Goal: Transaction & Acquisition: Purchase product/service

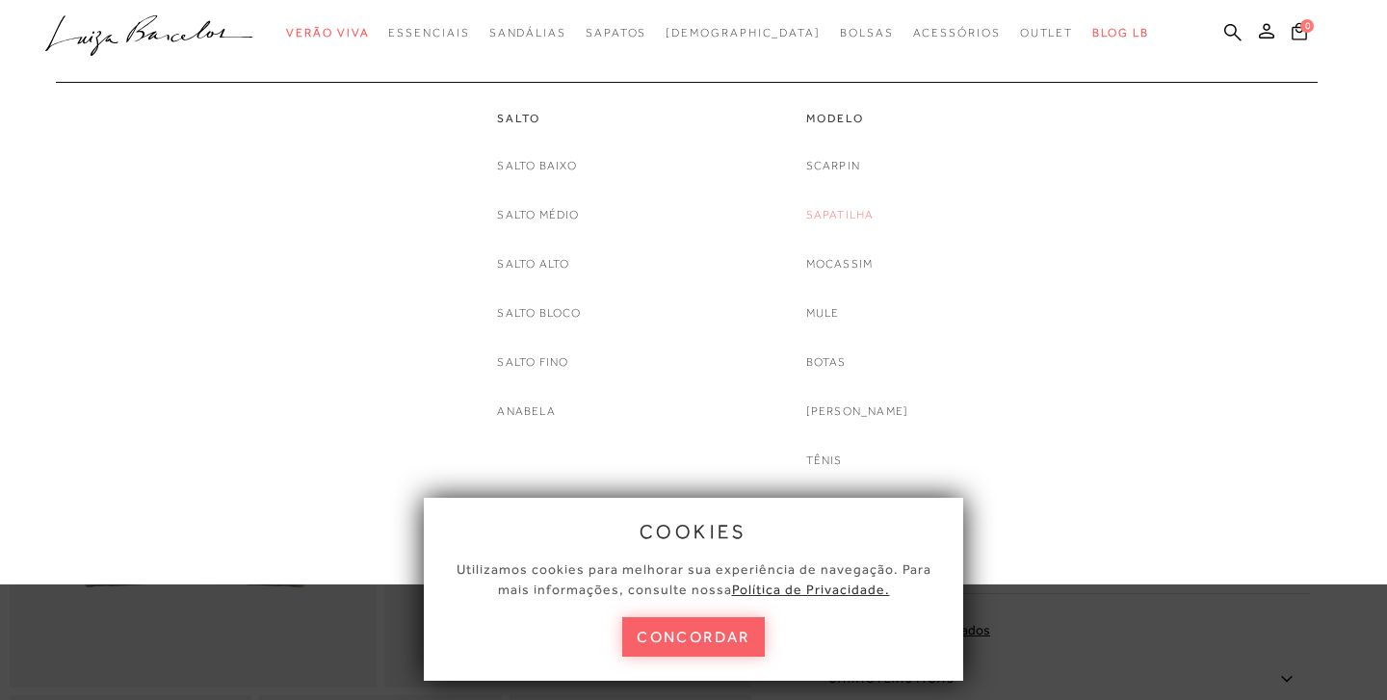
click at [863, 217] on link "Sapatilha" at bounding box center [840, 215] width 68 height 20
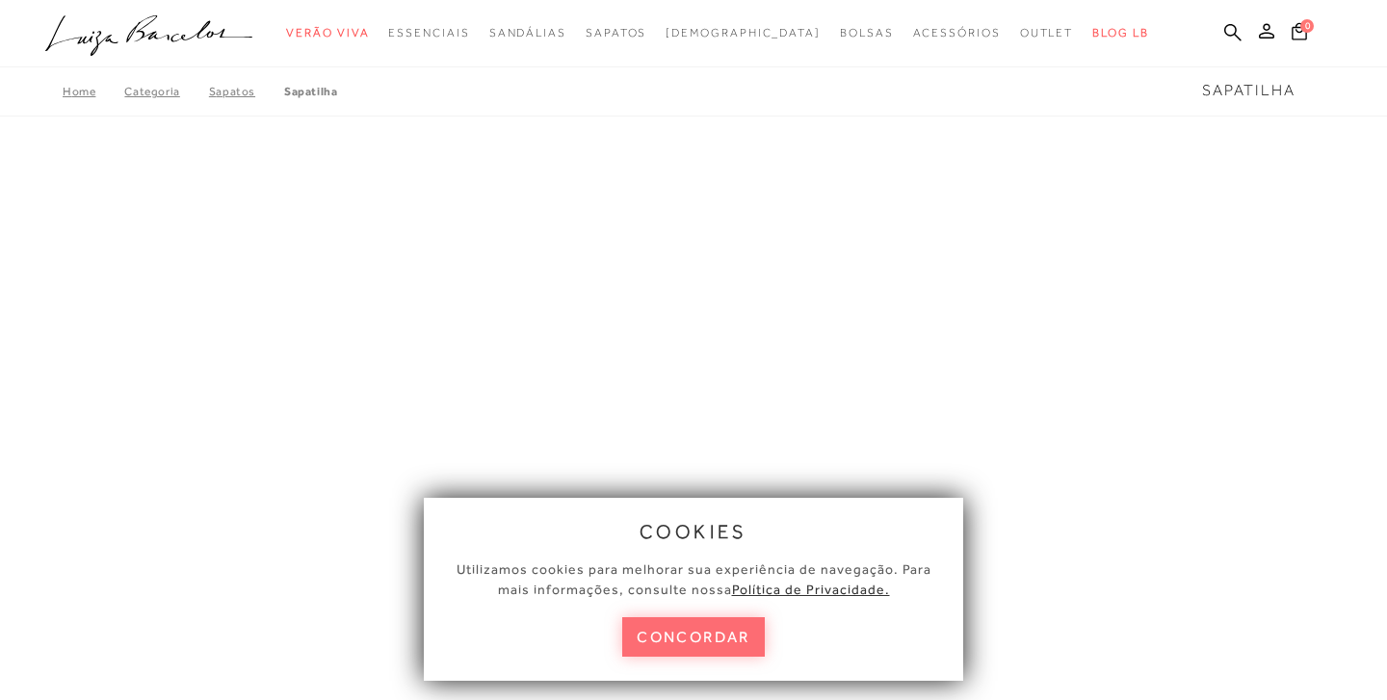
click at [703, 627] on button "concordar" at bounding box center [693, 636] width 143 height 39
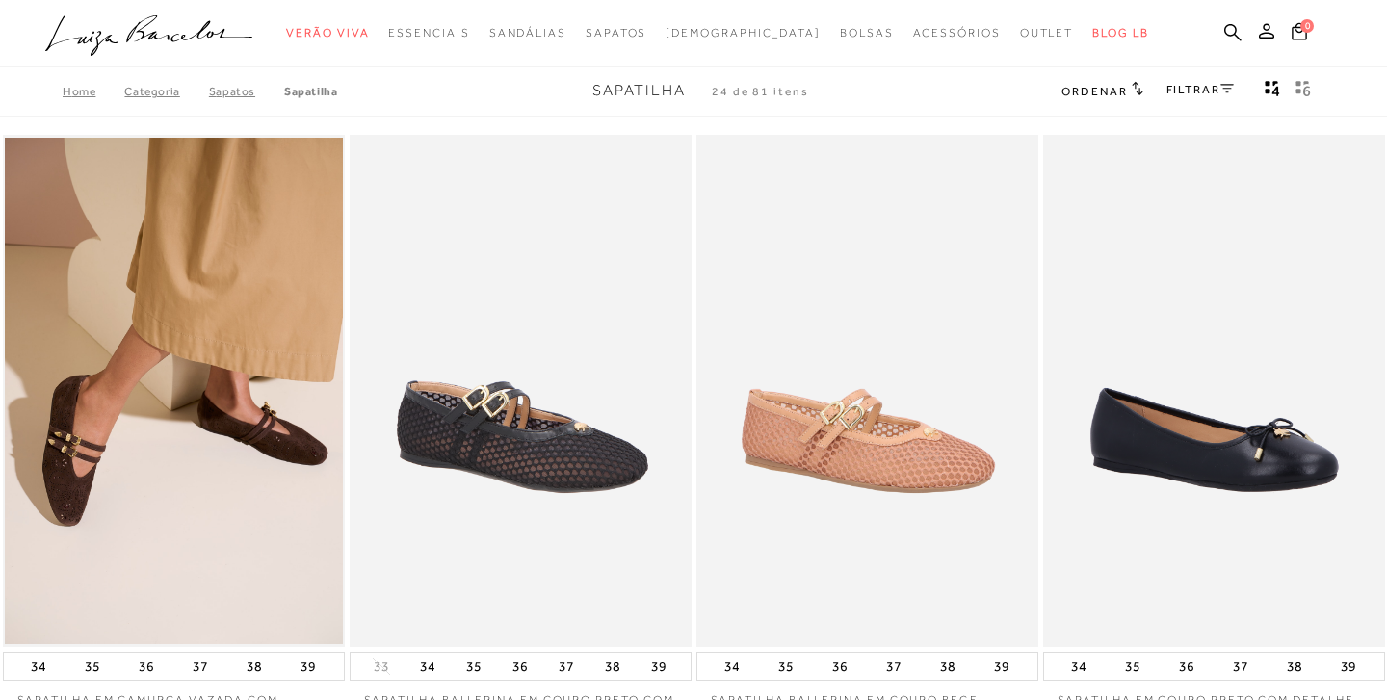
click at [1109, 95] on span "Ordenar" at bounding box center [1093, 91] width 65 height 13
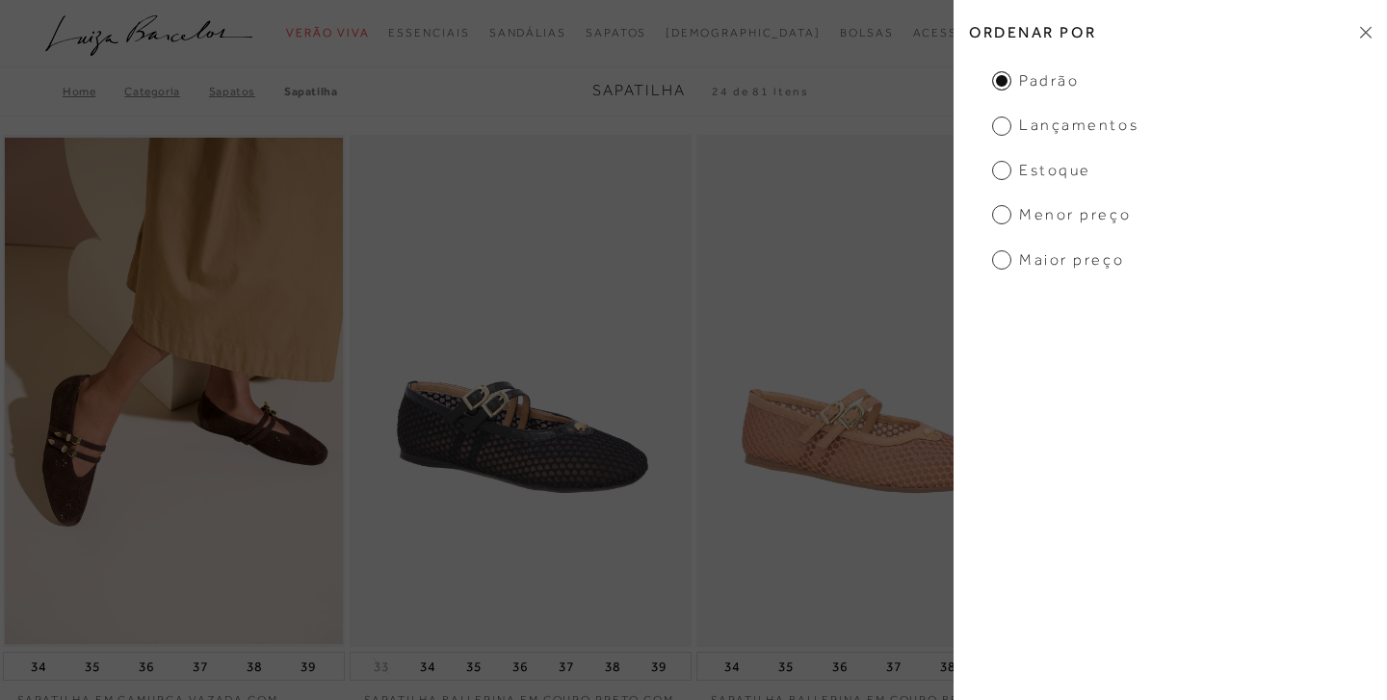
click at [1029, 223] on span "Menor preço" at bounding box center [1061, 214] width 139 height 21
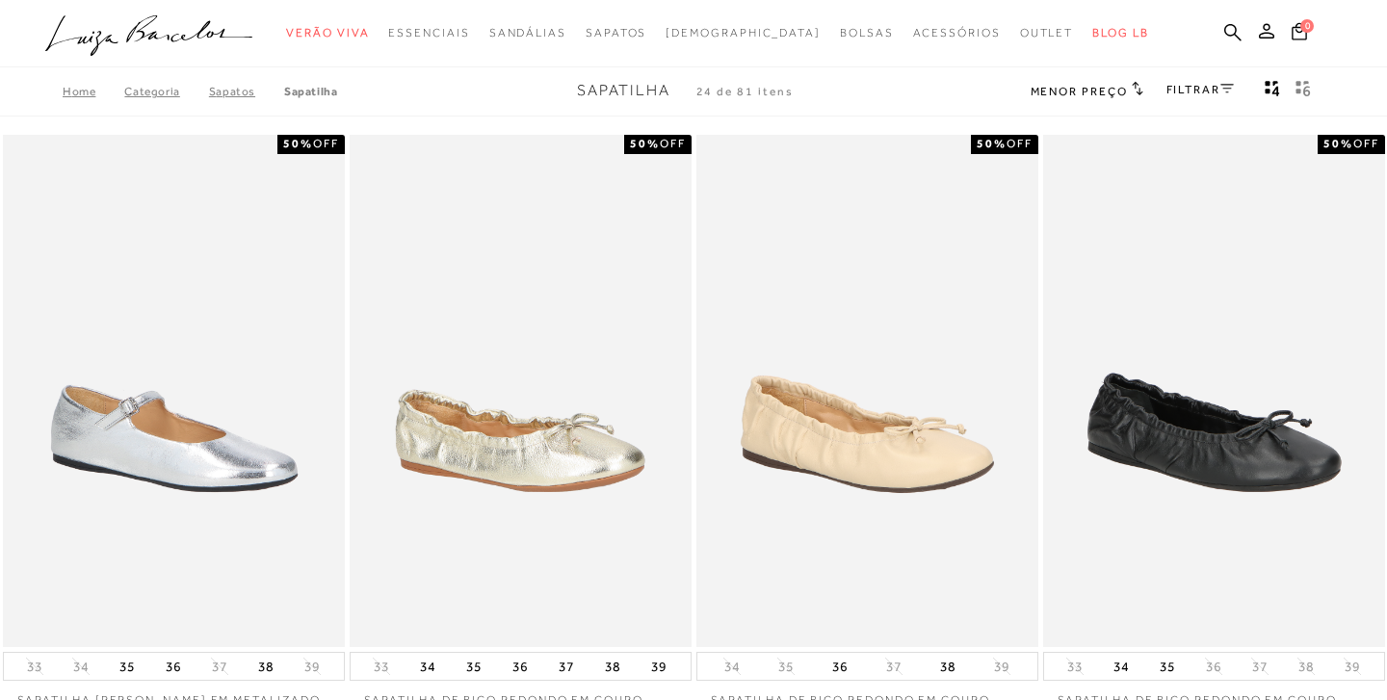
click at [1206, 91] on link "FILTRAR" at bounding box center [1199, 89] width 67 height 13
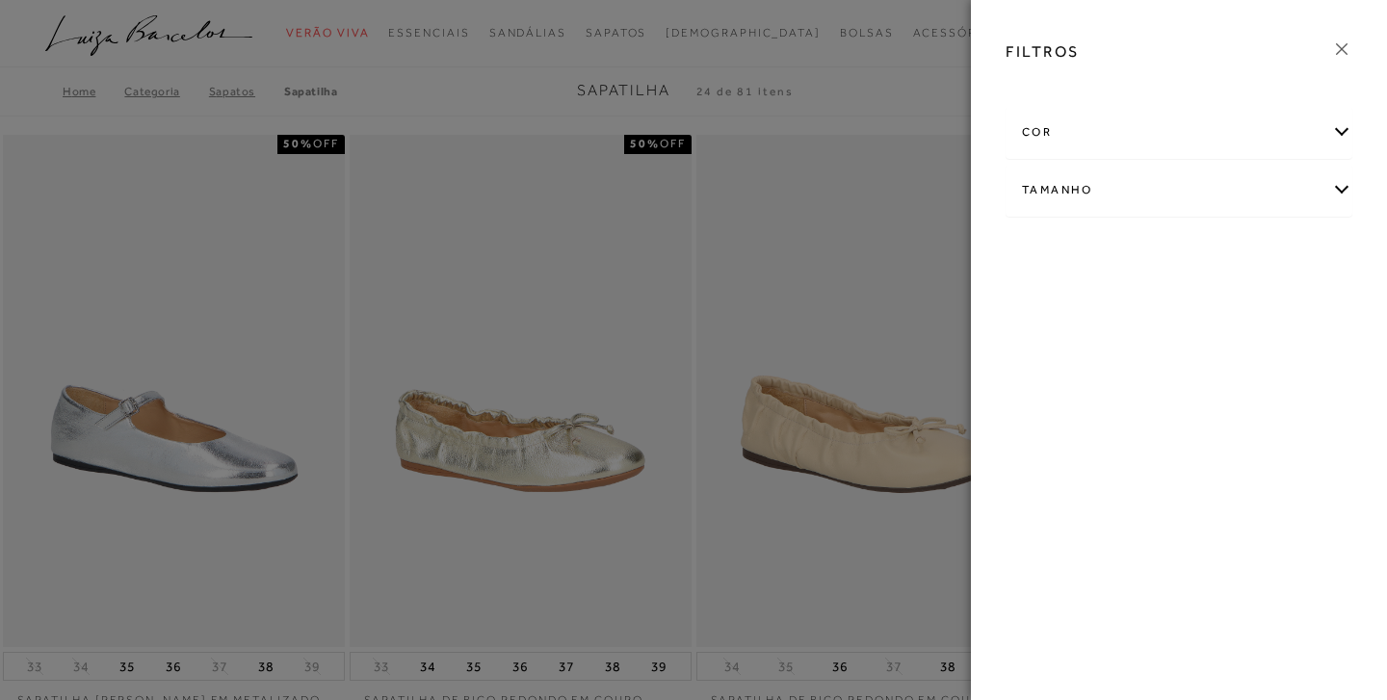
click at [1347, 52] on icon at bounding box center [1341, 49] width 21 height 21
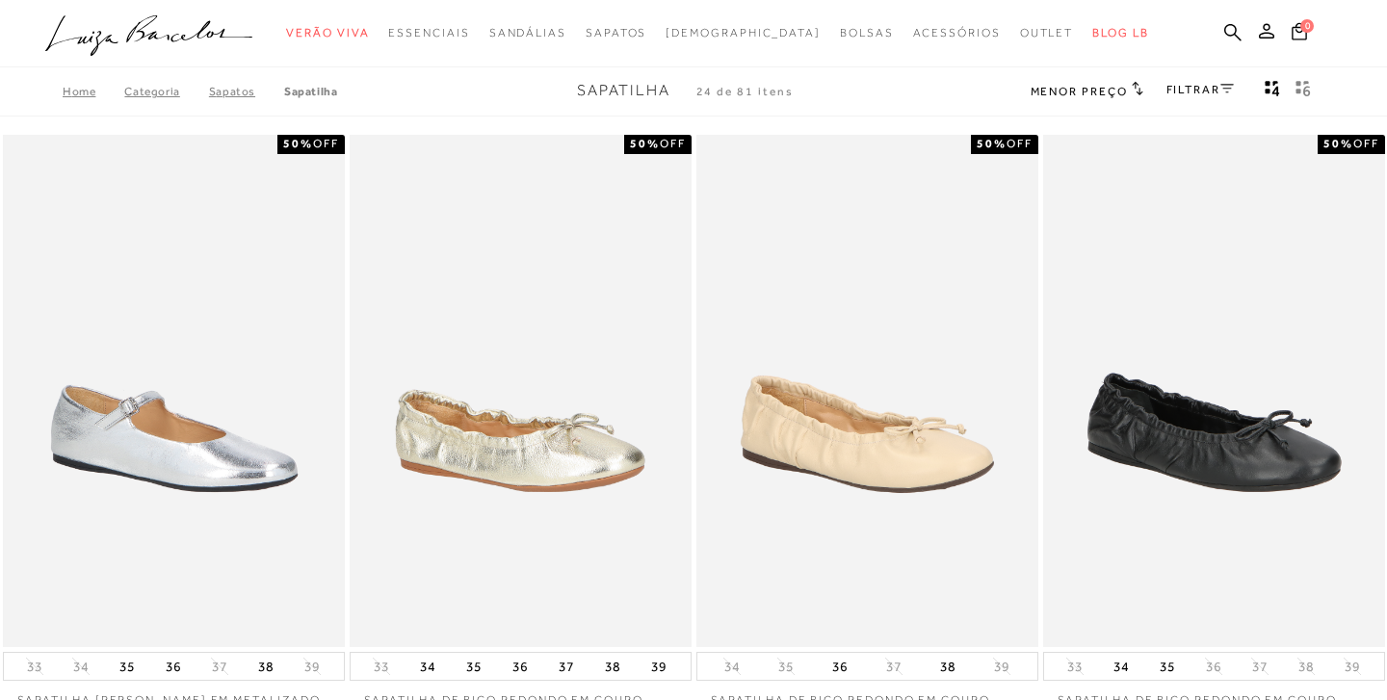
click at [1354, 78] on div "Home Categoria SAPATOS [GEOGRAPHIC_DATA] Sapatilha 24 de 81 itens Menor preço O…" at bounding box center [693, 91] width 1387 height 50
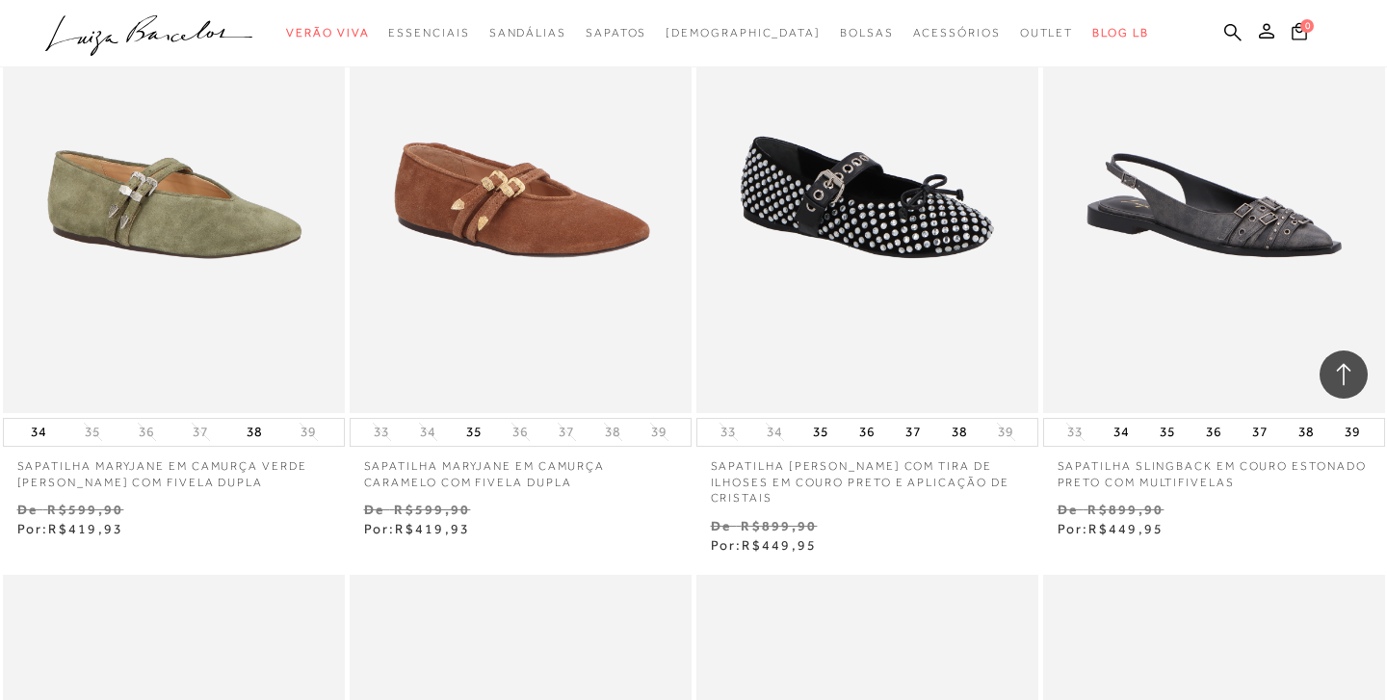
scroll to position [2927, 0]
